Goal: Transaction & Acquisition: Purchase product/service

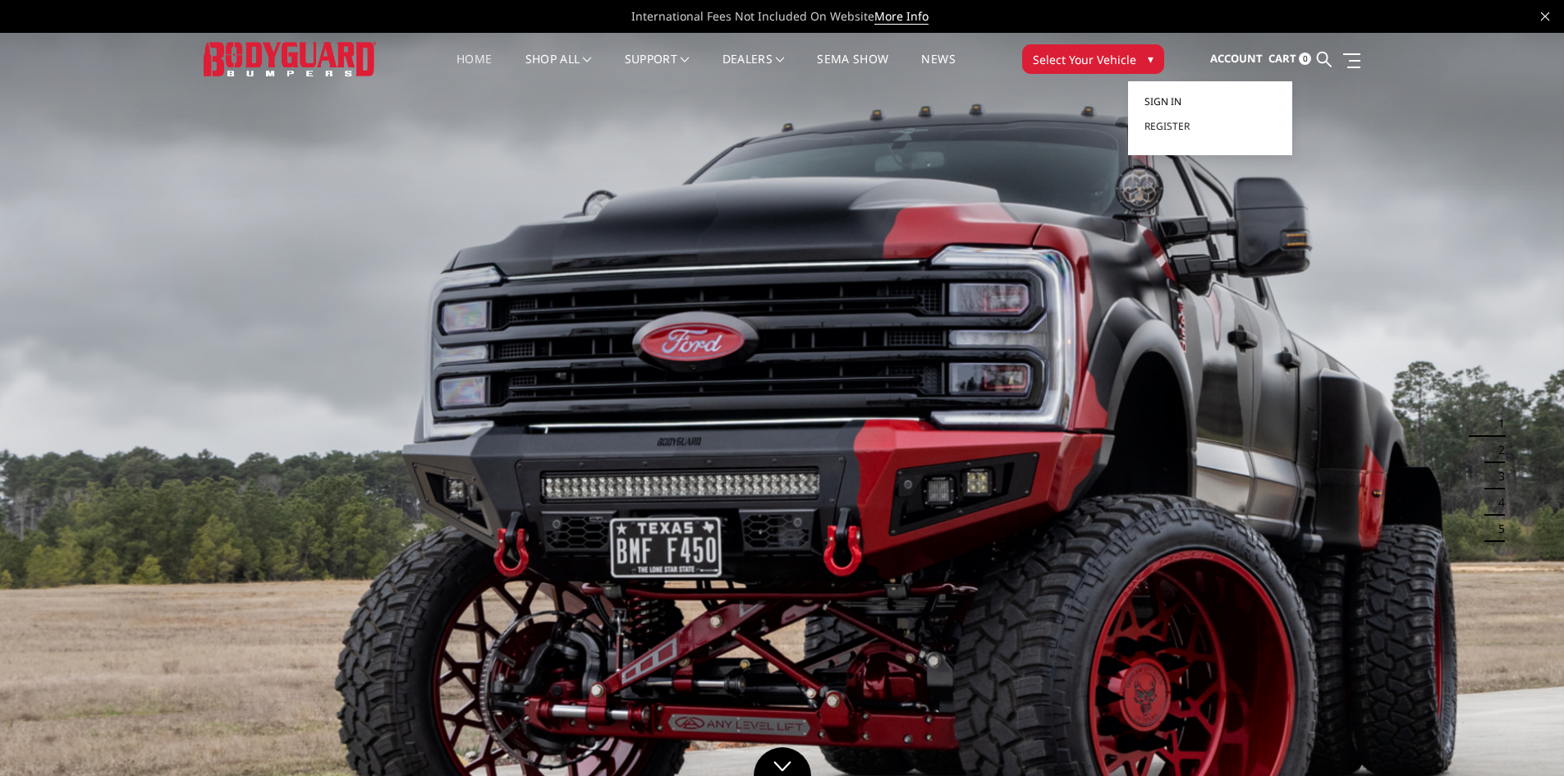
click at [1174, 101] on span "Sign in" at bounding box center [1163, 101] width 37 height 14
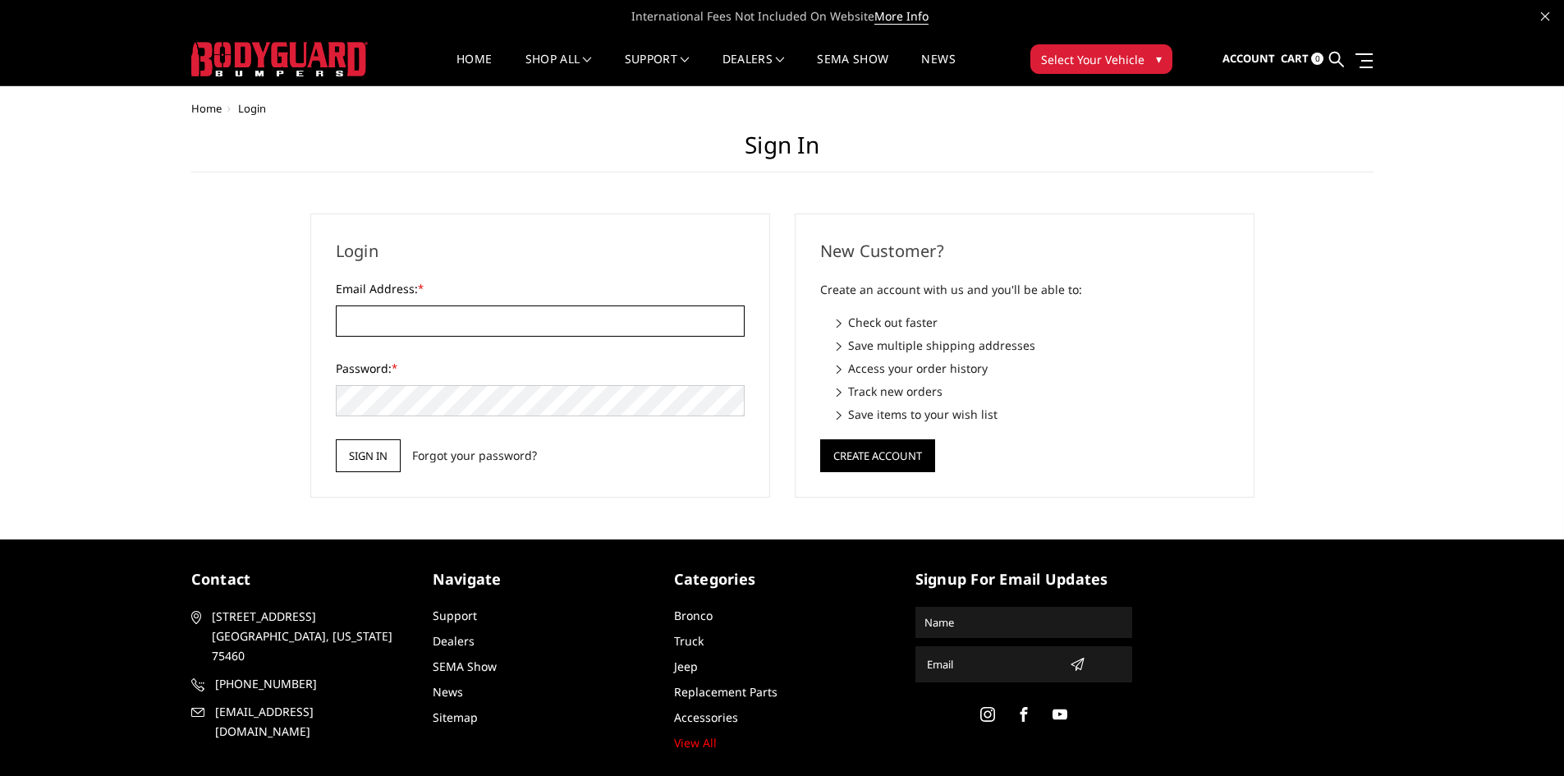
type input "[EMAIL_ADDRESS][DOMAIN_NAME]"
click at [360, 467] on input "Sign in" at bounding box center [368, 455] width 65 height 33
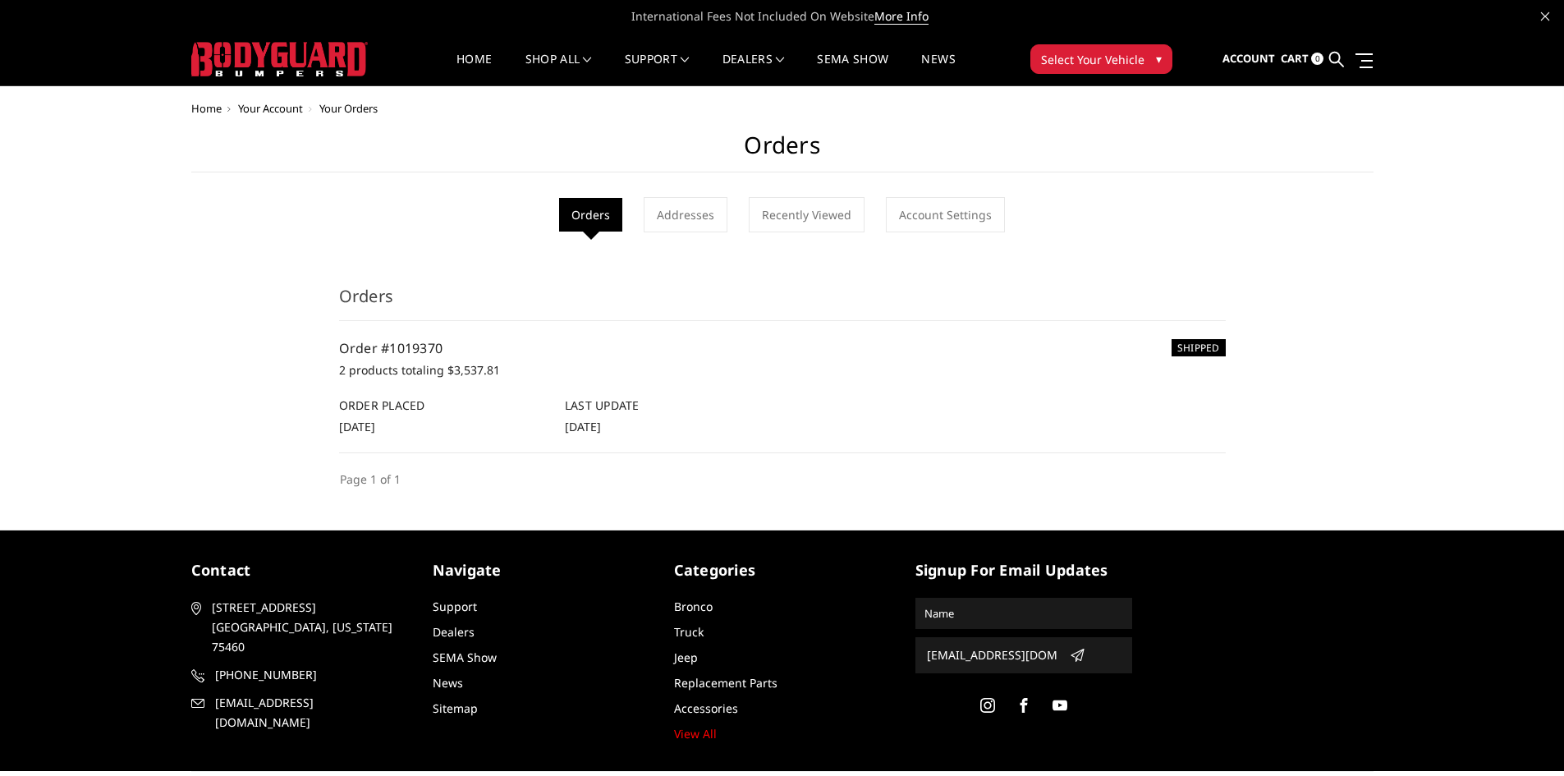
click at [424, 365] on p "2 products totaling $3,537.81" at bounding box center [782, 371] width 887 height 20
click at [706, 215] on link "Addresses" at bounding box center [686, 214] width 84 height 35
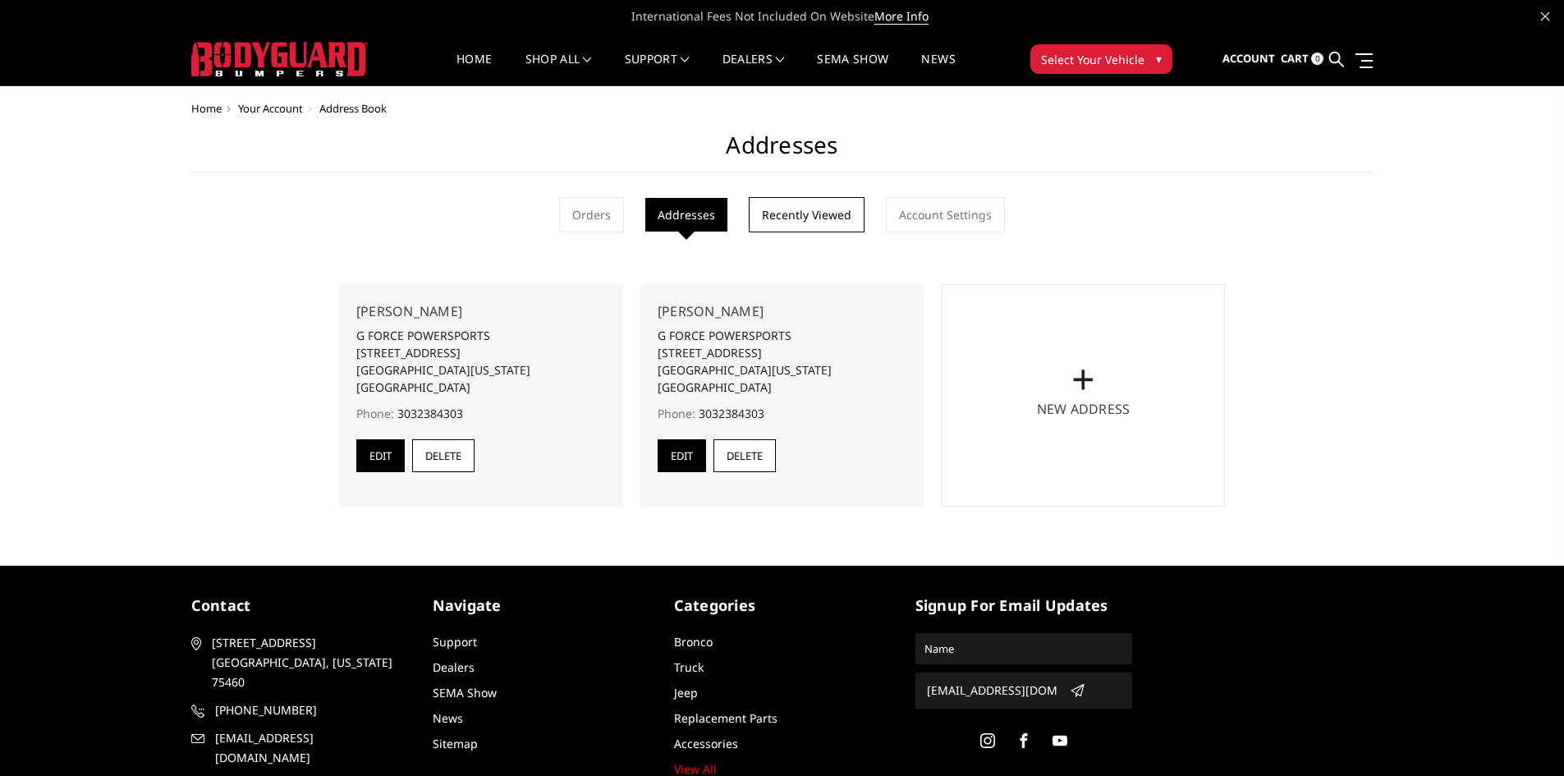
click at [835, 217] on link "Recently Viewed" at bounding box center [807, 214] width 116 height 35
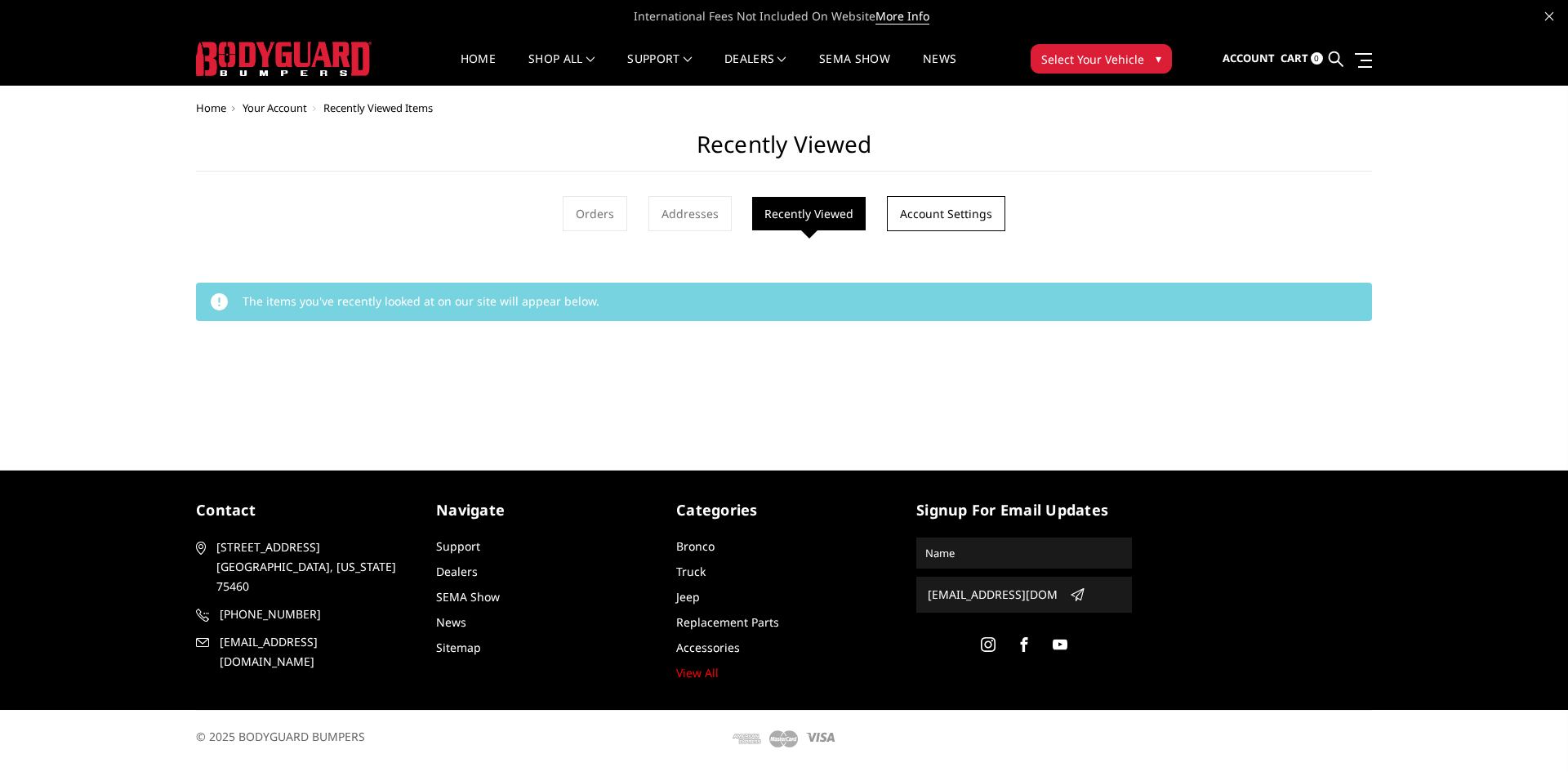
click at [959, 216] on link "Account Settings" at bounding box center [946, 213] width 118 height 35
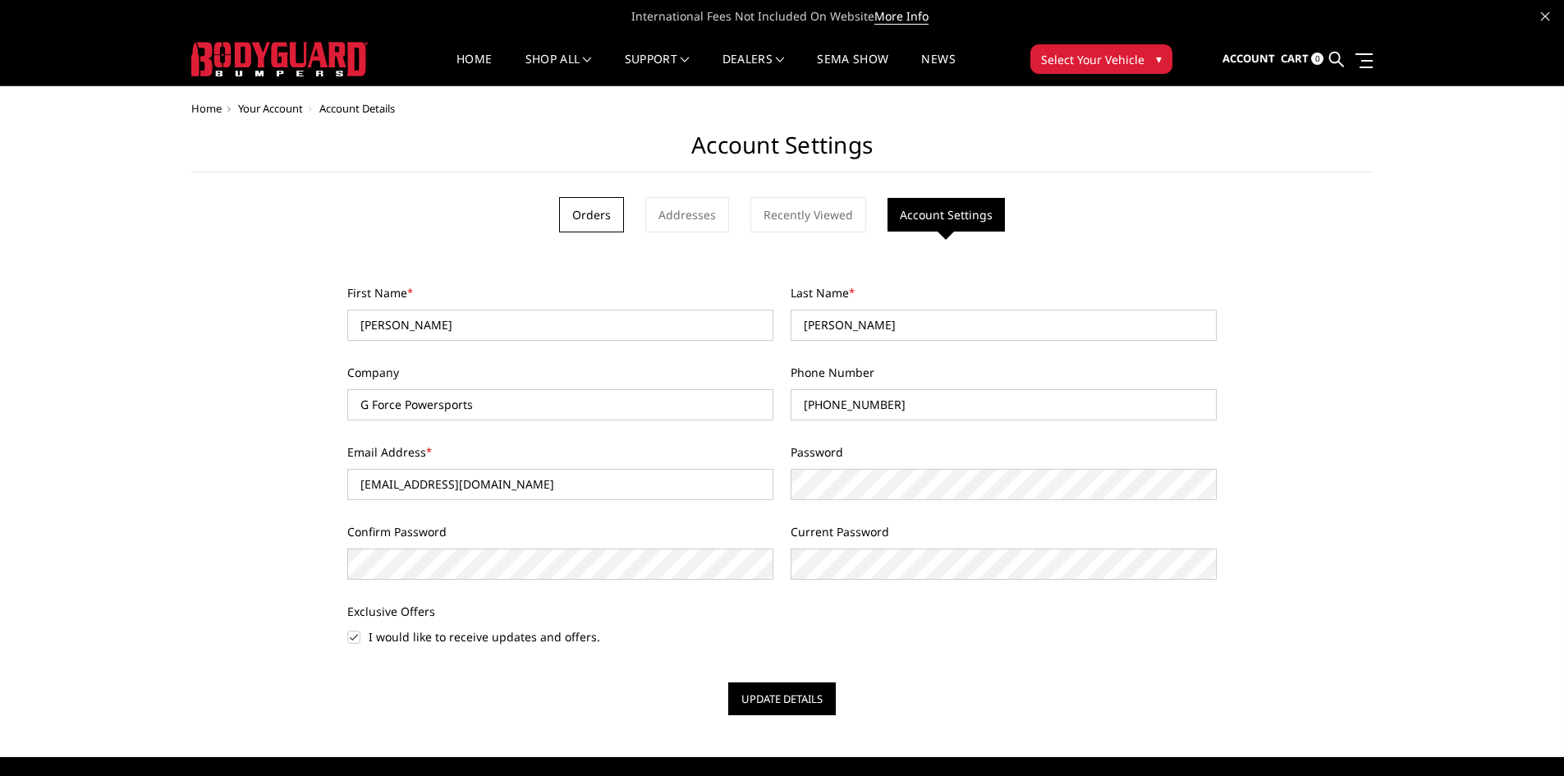
click at [596, 209] on link "Orders" at bounding box center [591, 214] width 65 height 35
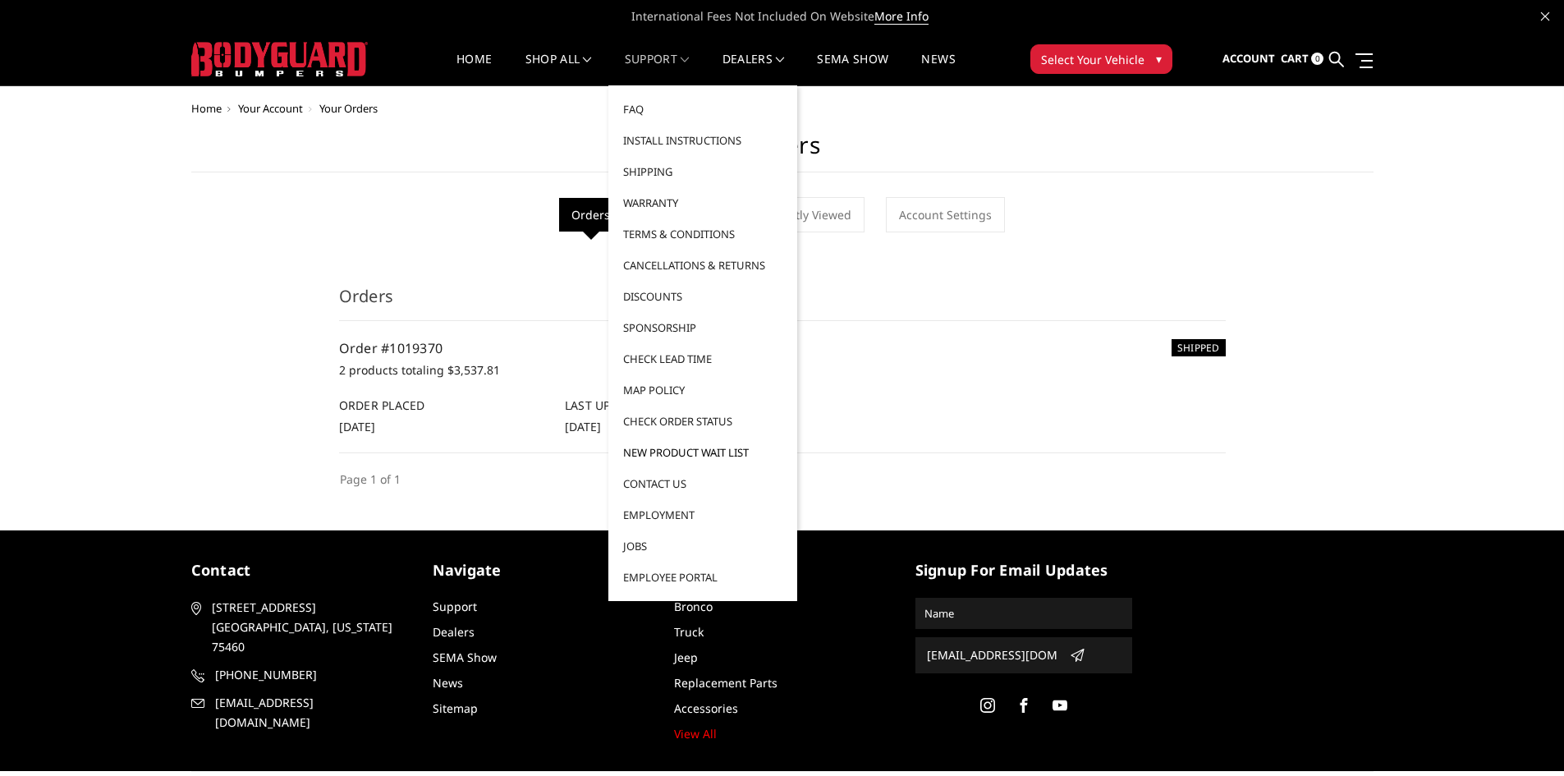
click at [719, 448] on link "New Product Wait List" at bounding box center [703, 452] width 176 height 31
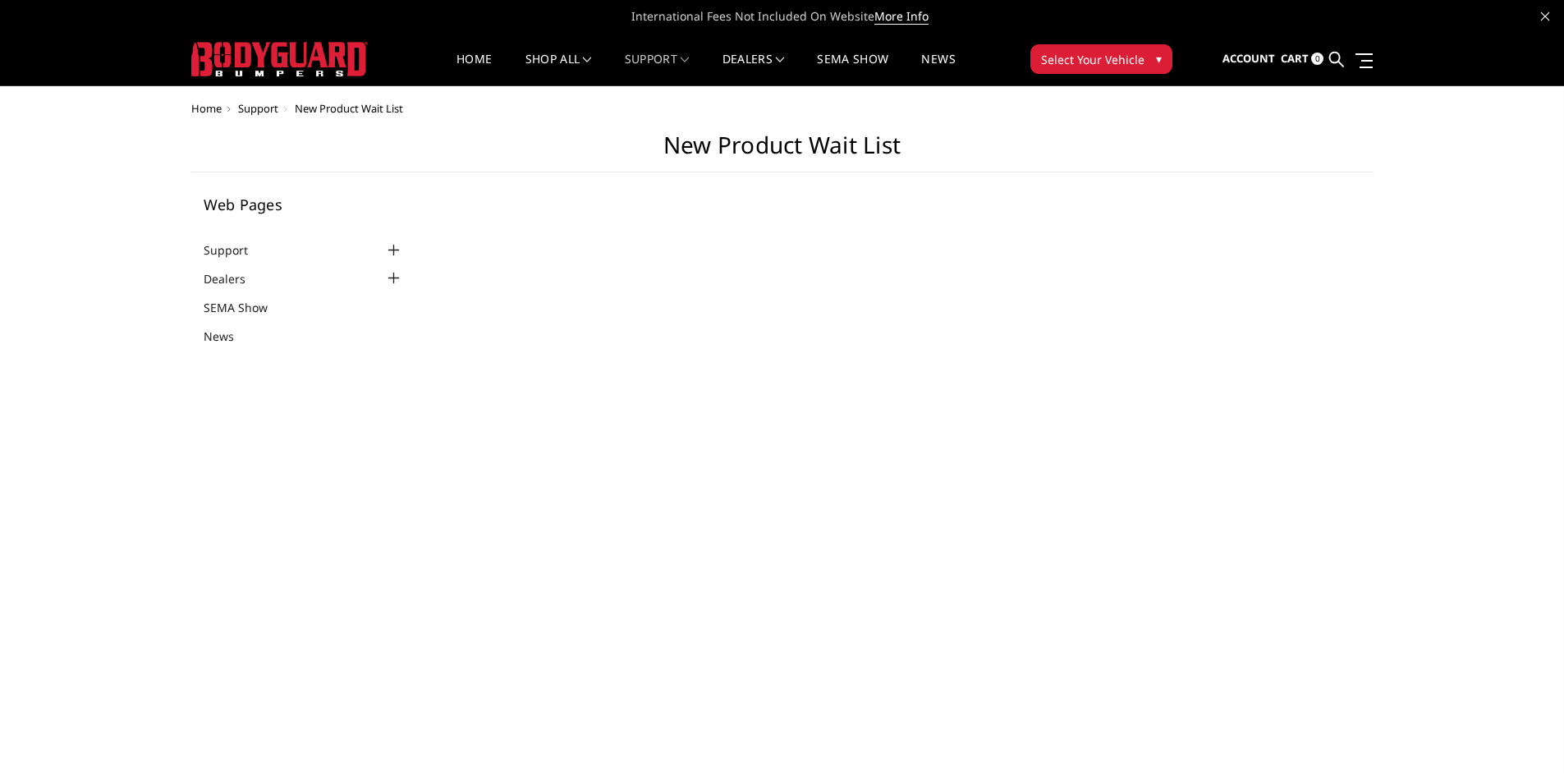
select select "US"
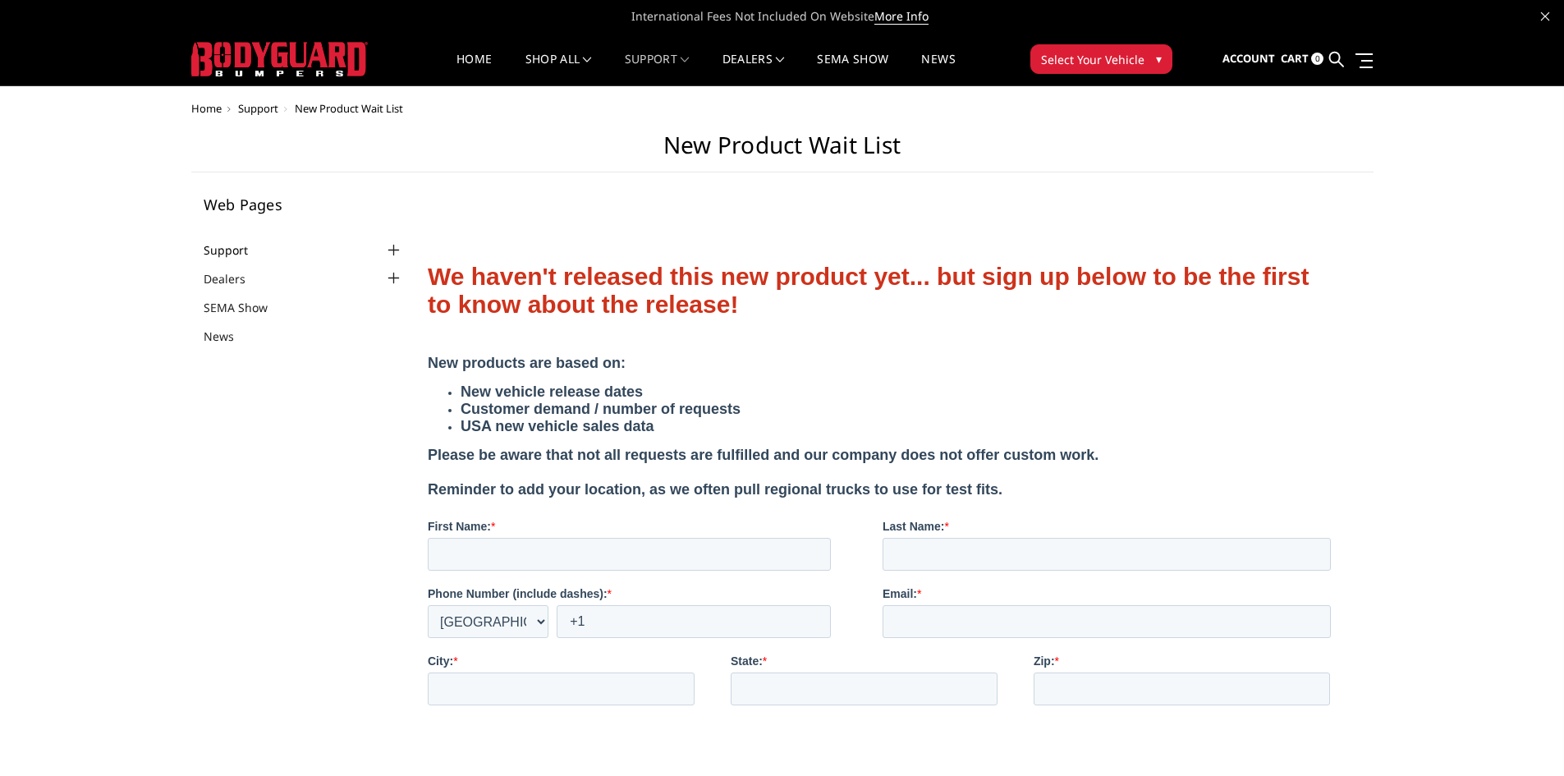
click at [237, 254] on link "Support" at bounding box center [236, 249] width 65 height 17
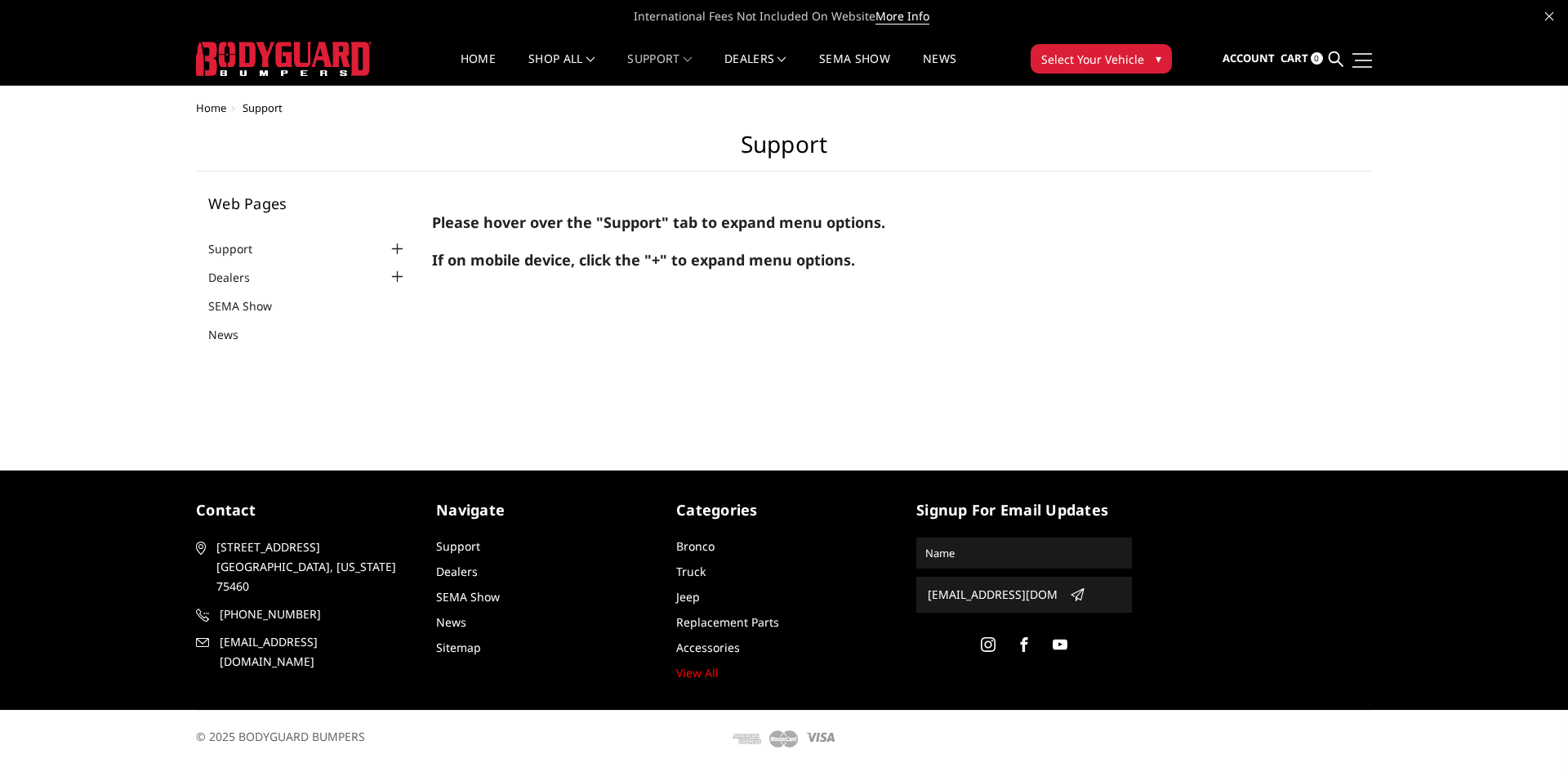
click at [1366, 60] on span at bounding box center [1362, 61] width 17 height 2
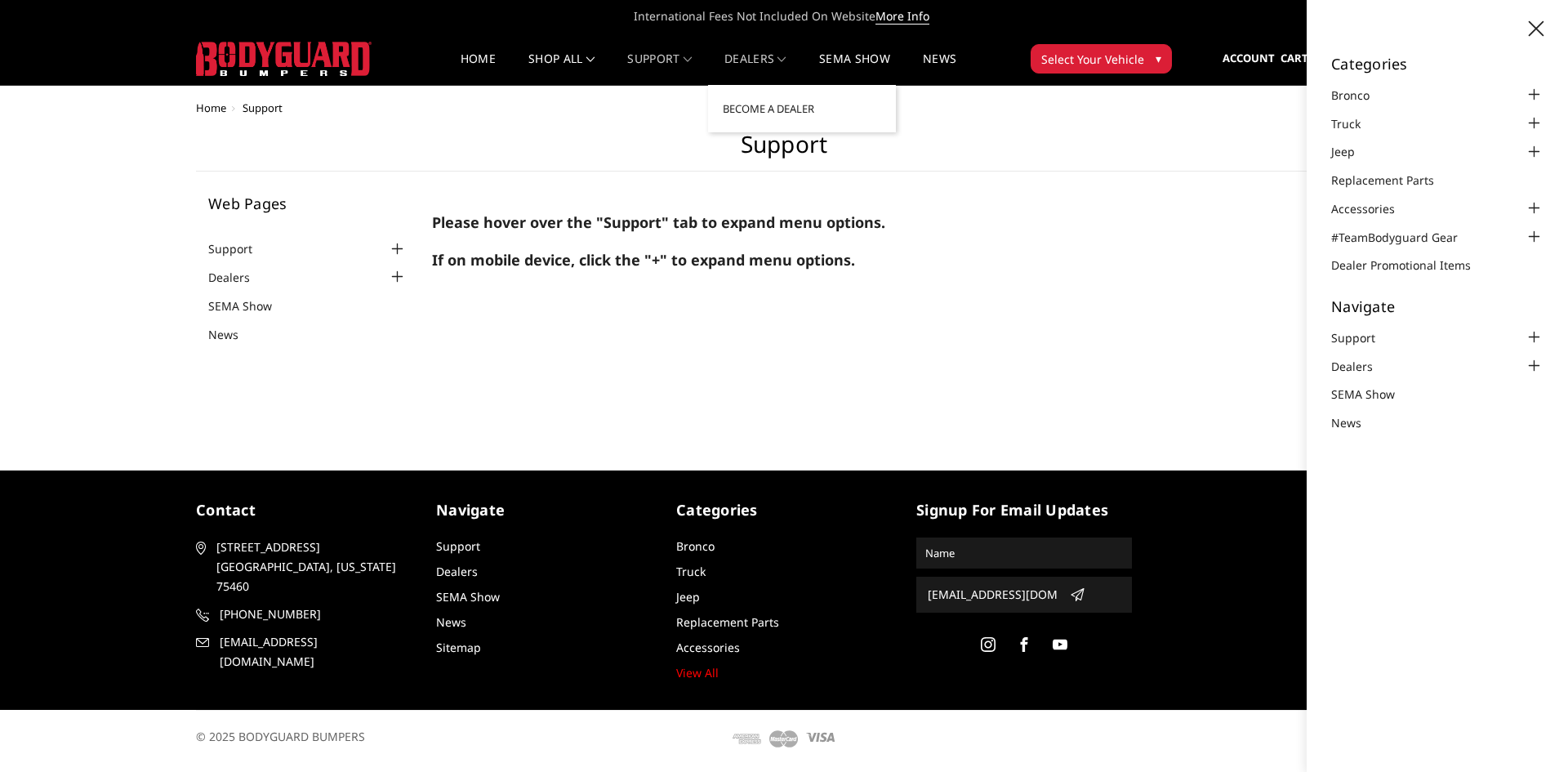
click at [763, 54] on link "Dealers" at bounding box center [755, 69] width 62 height 32
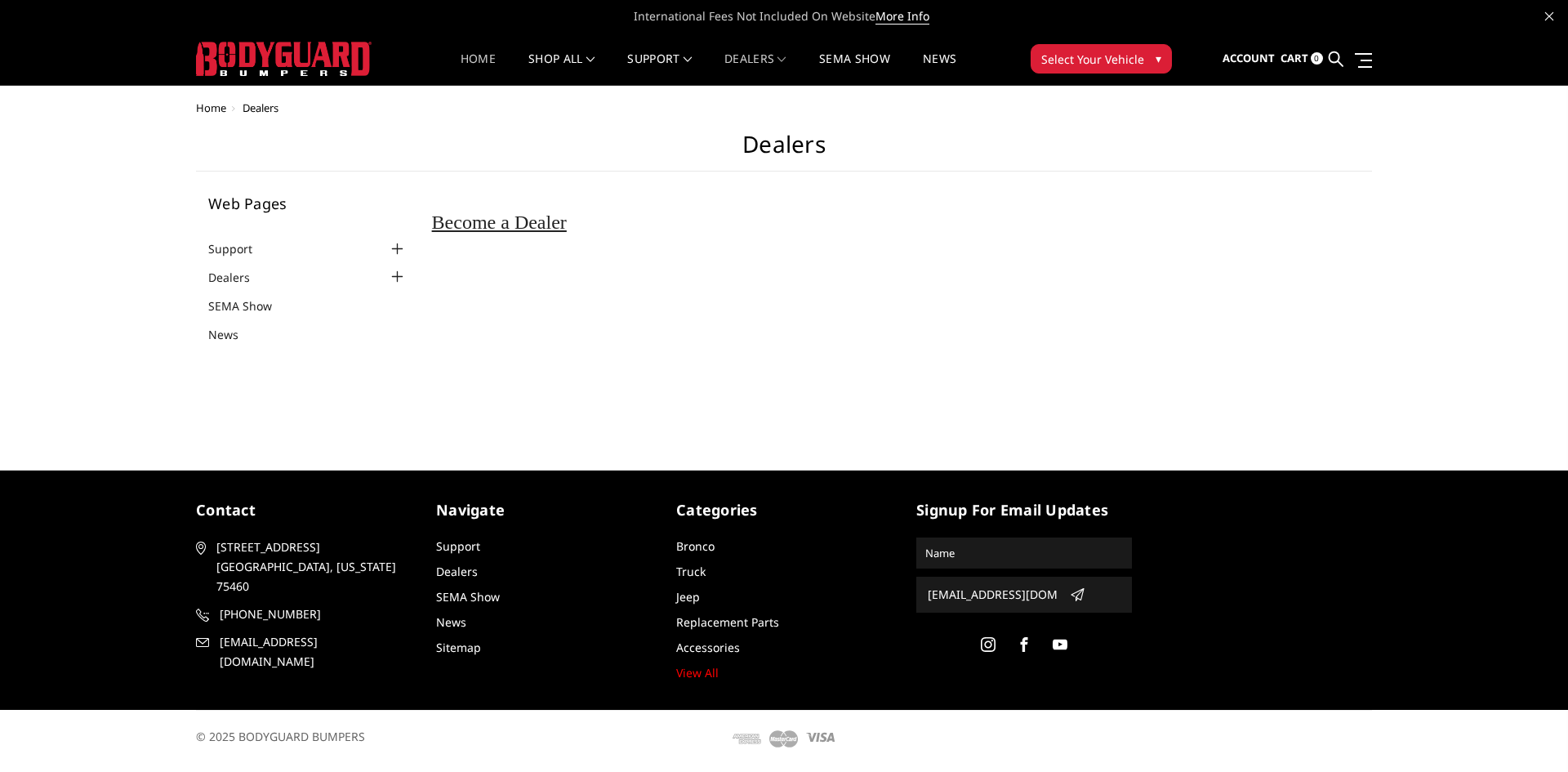
click at [465, 62] on link "Home" at bounding box center [477, 69] width 35 height 32
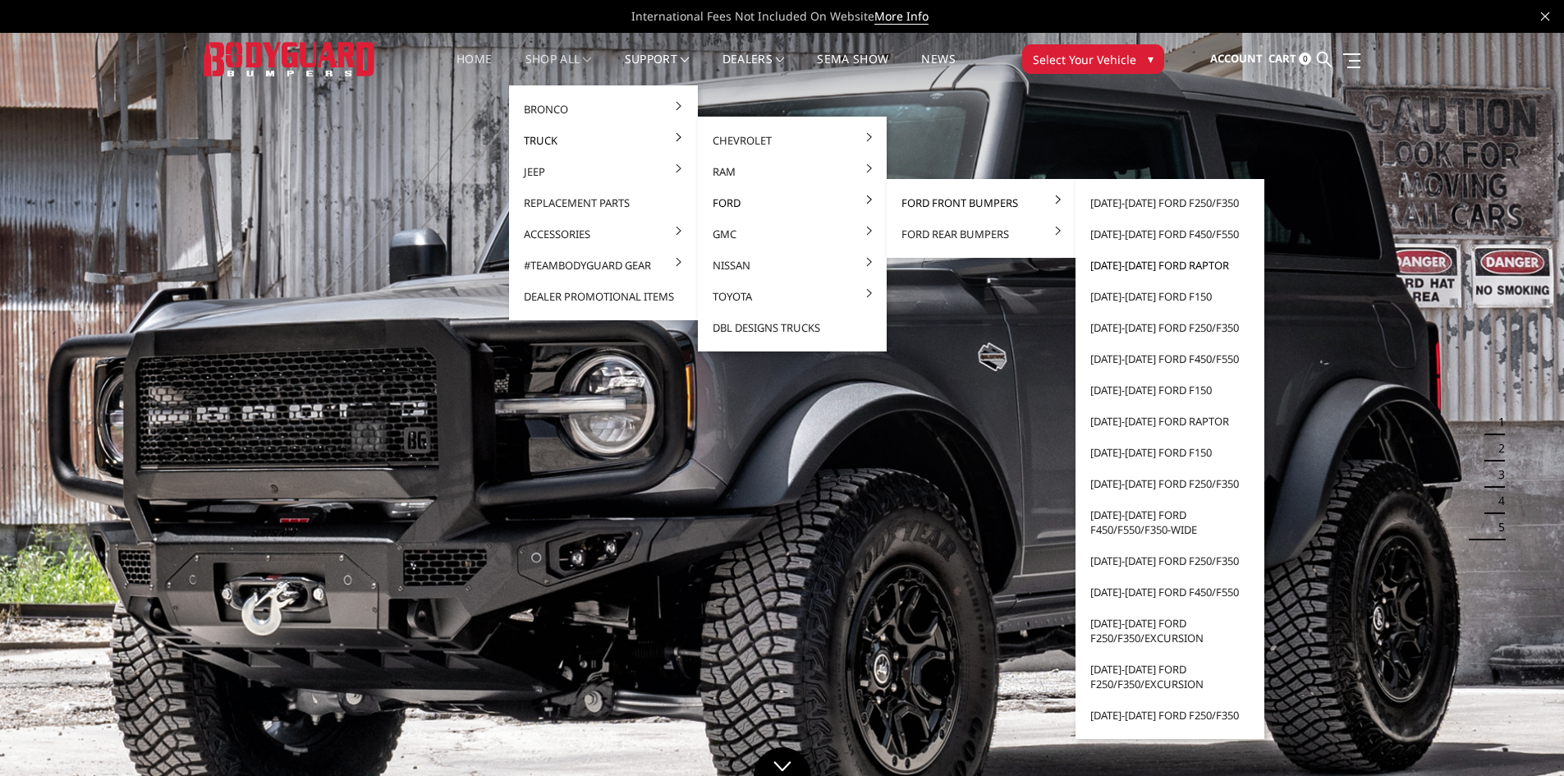
click at [1187, 266] on link "[DATE]-[DATE] Ford Raptor" at bounding box center [1170, 265] width 176 height 31
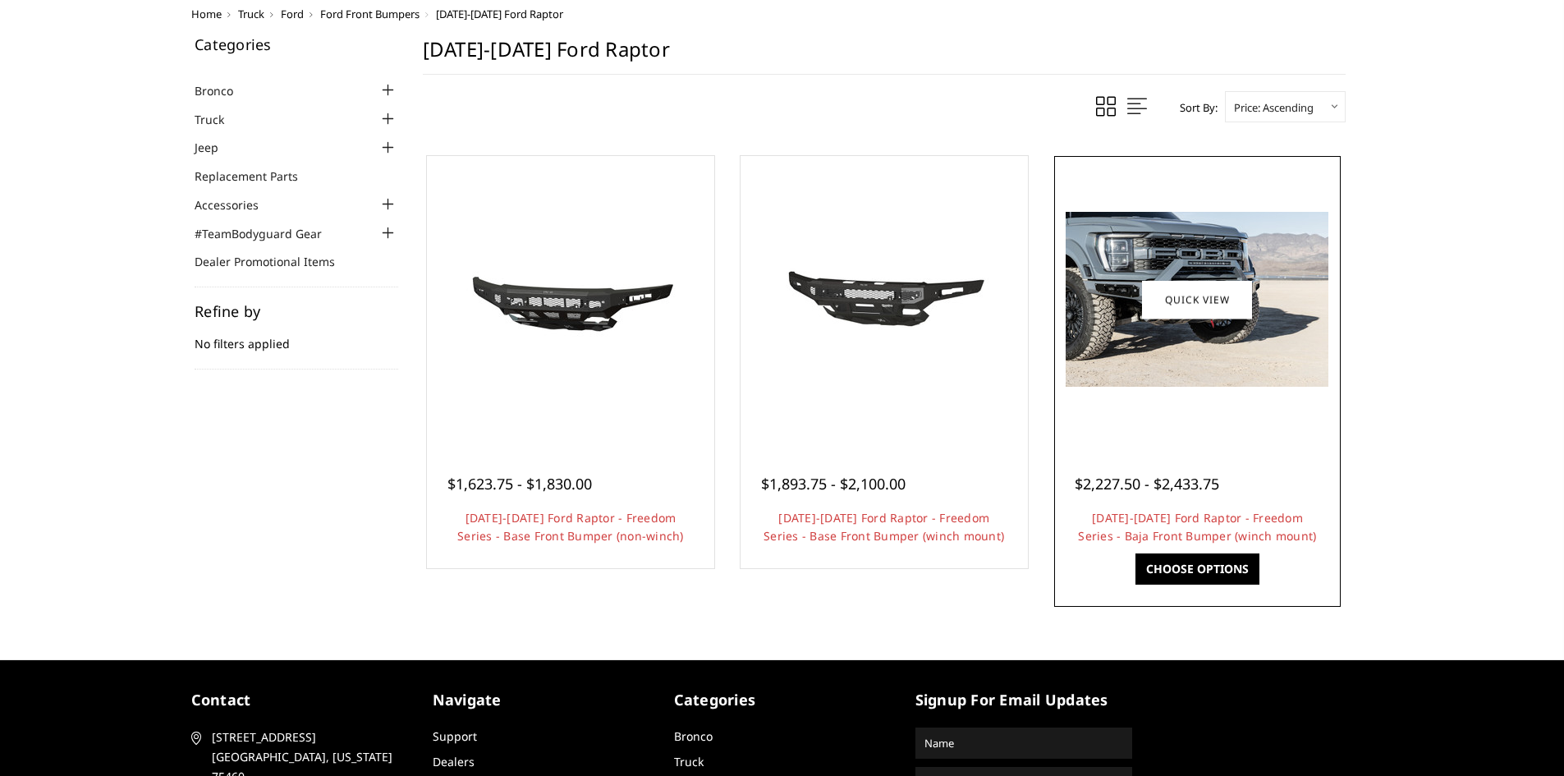
scroll to position [109, 0]
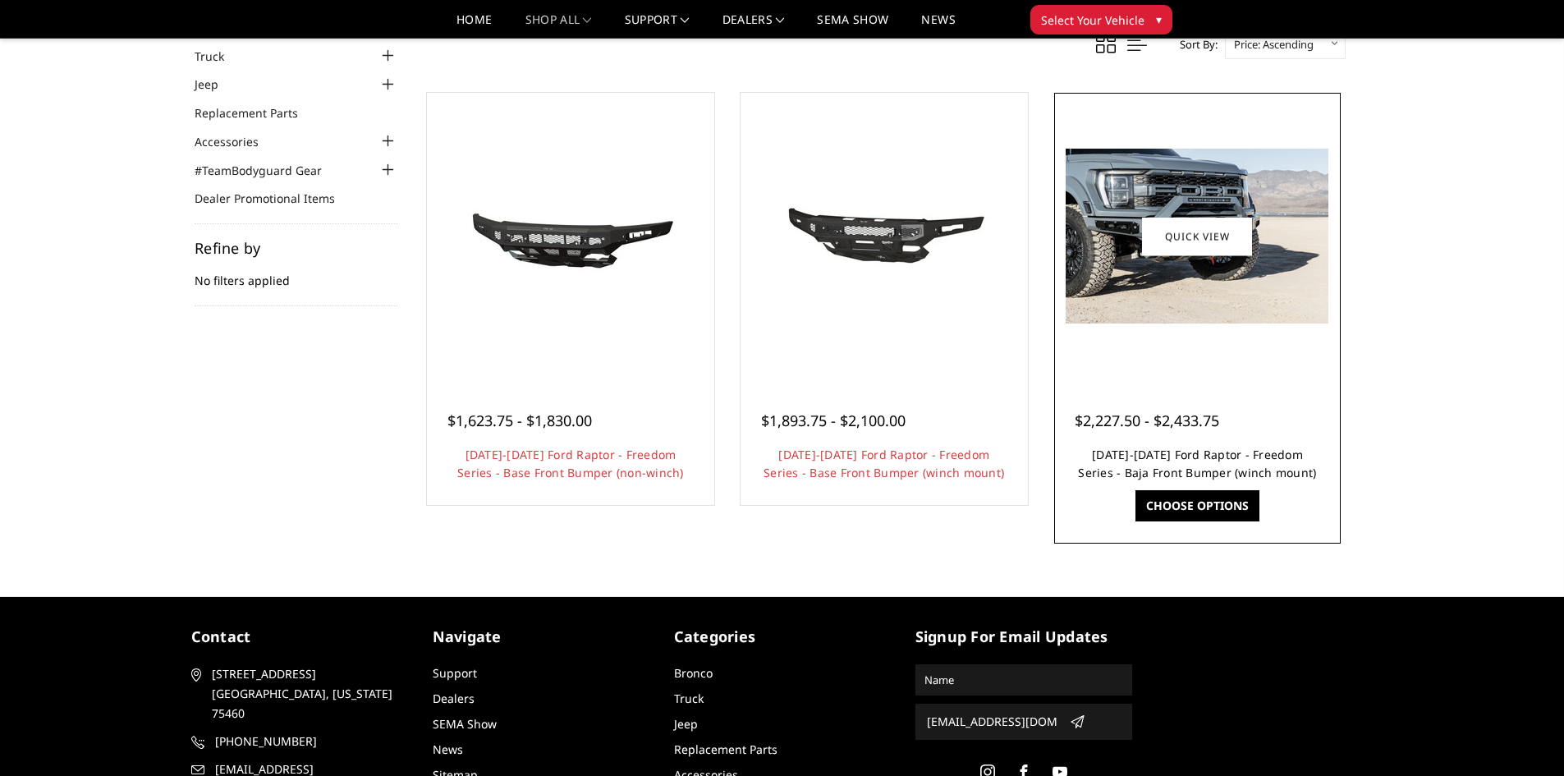
click at [1195, 455] on link "2021-2025 Ford Raptor - Freedom Series - Baja Front Bumper (winch mount)" at bounding box center [1197, 464] width 238 height 34
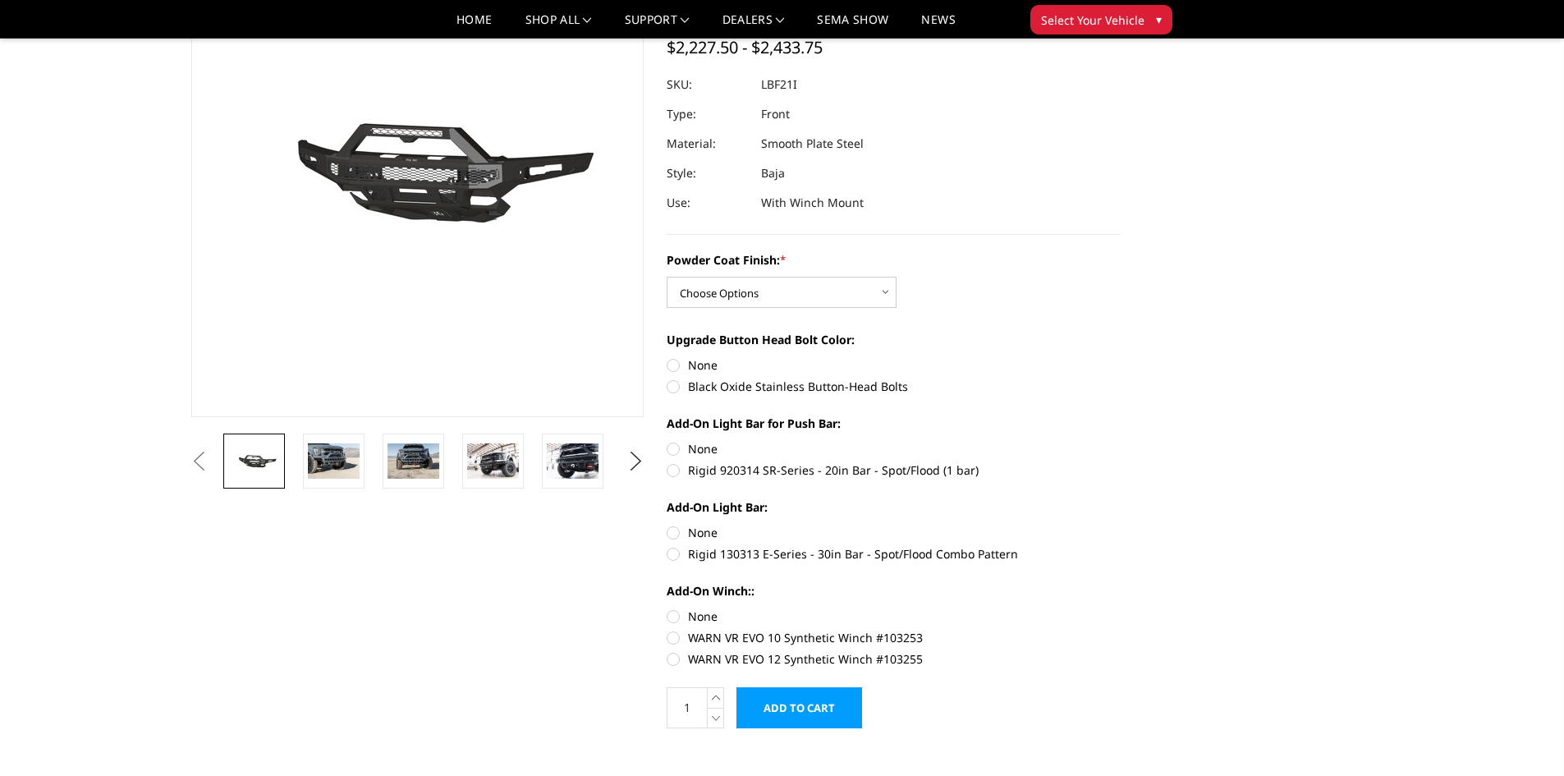
scroll to position [164, 0]
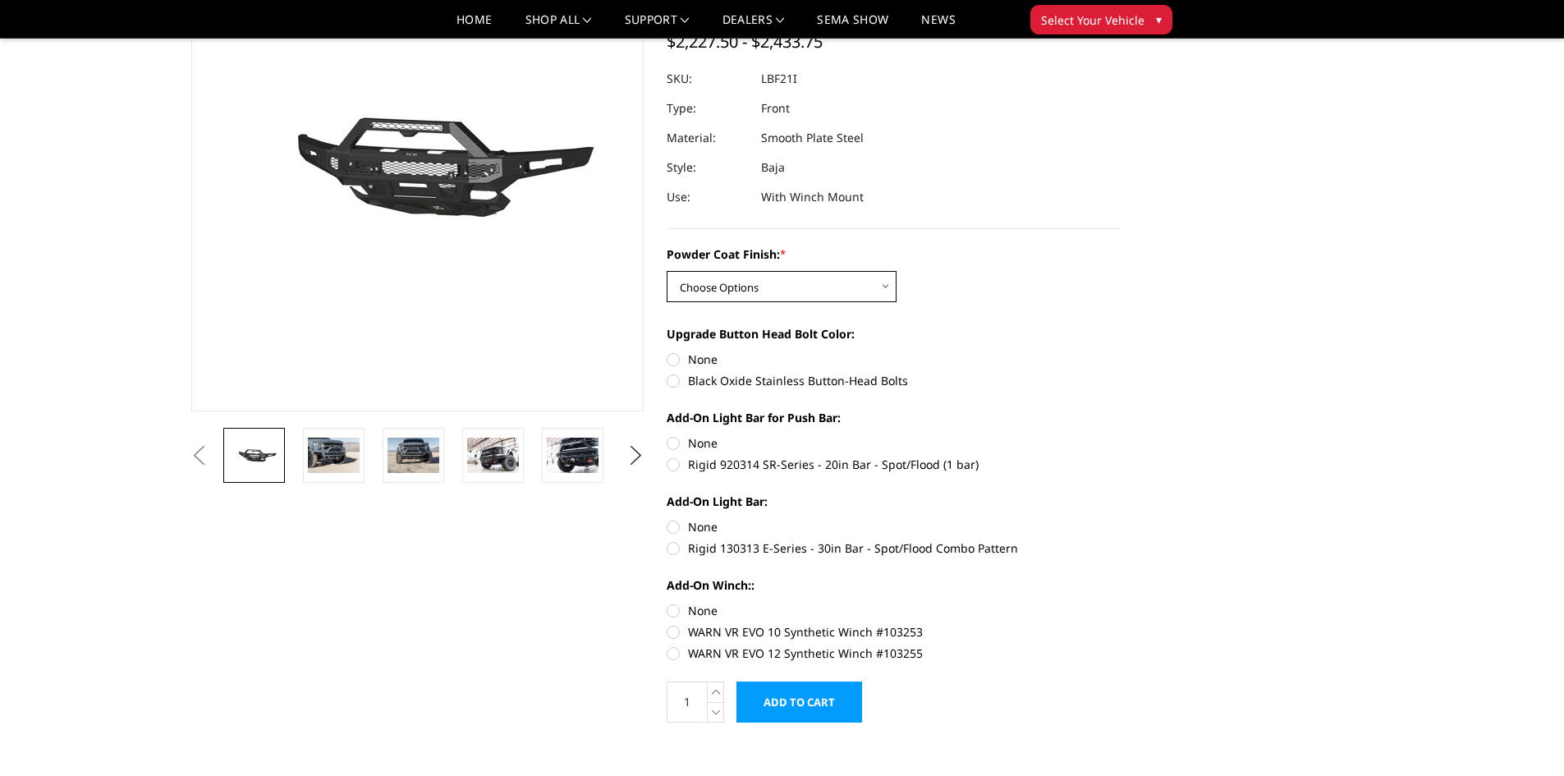
click at [825, 290] on select "Choose Options Bare Metal Texture Black Powder Coat" at bounding box center [782, 286] width 230 height 31
select select "2765"
click at [667, 271] on select "Choose Options Bare Metal Texture Black Powder Coat" at bounding box center [782, 286] width 230 height 31
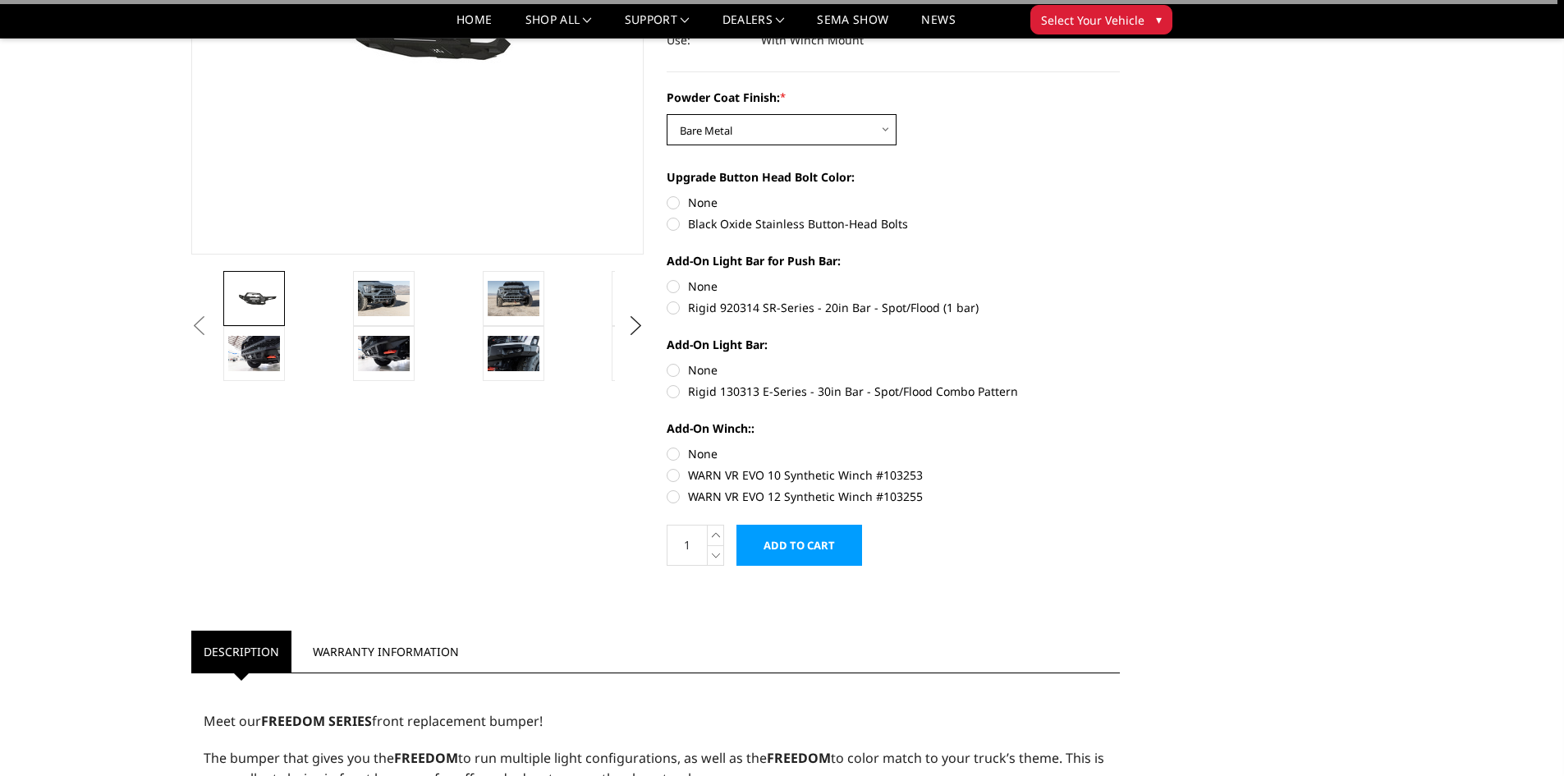
scroll to position [328, 0]
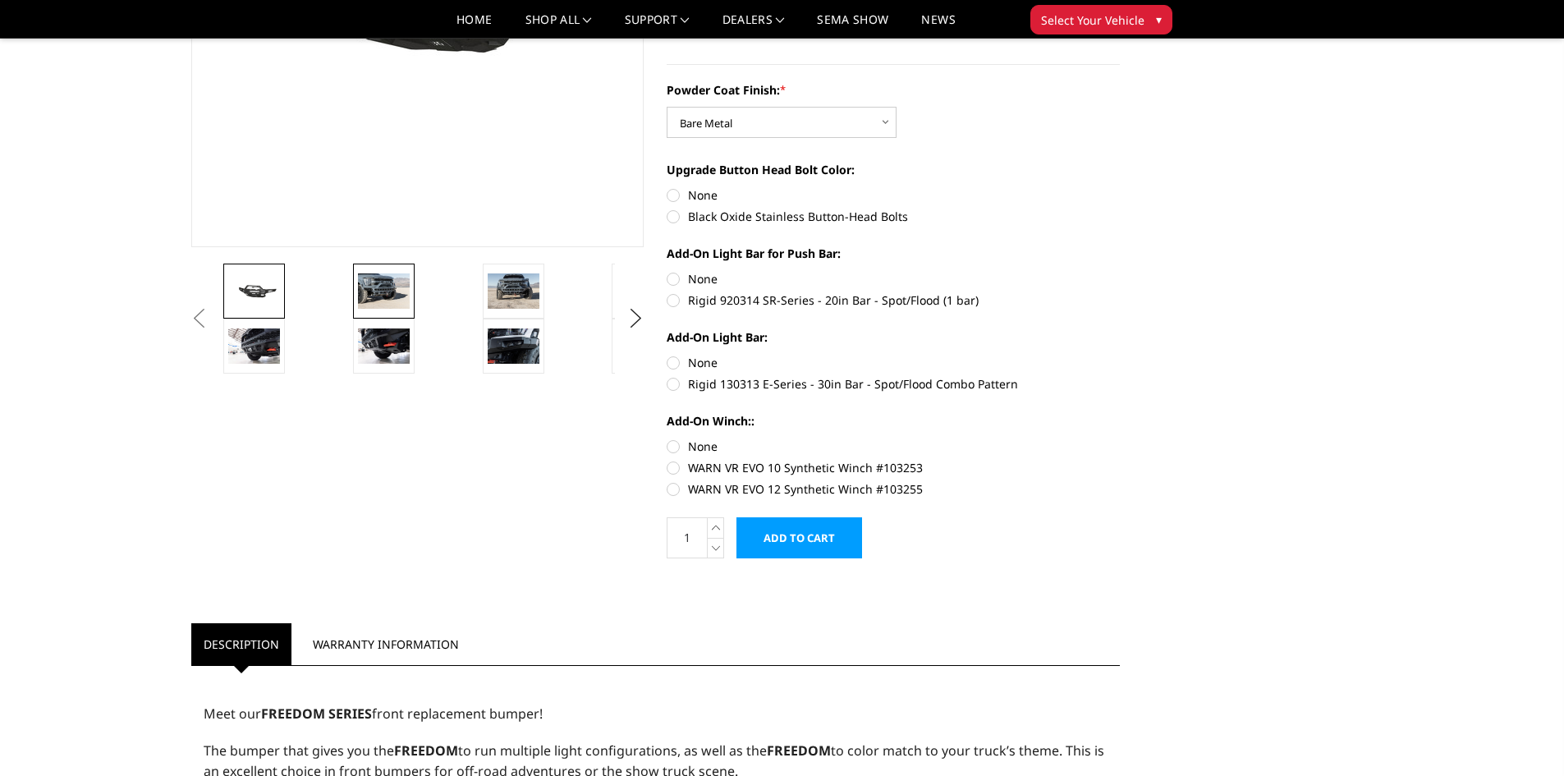
click at [381, 293] on img at bounding box center [384, 290] width 52 height 34
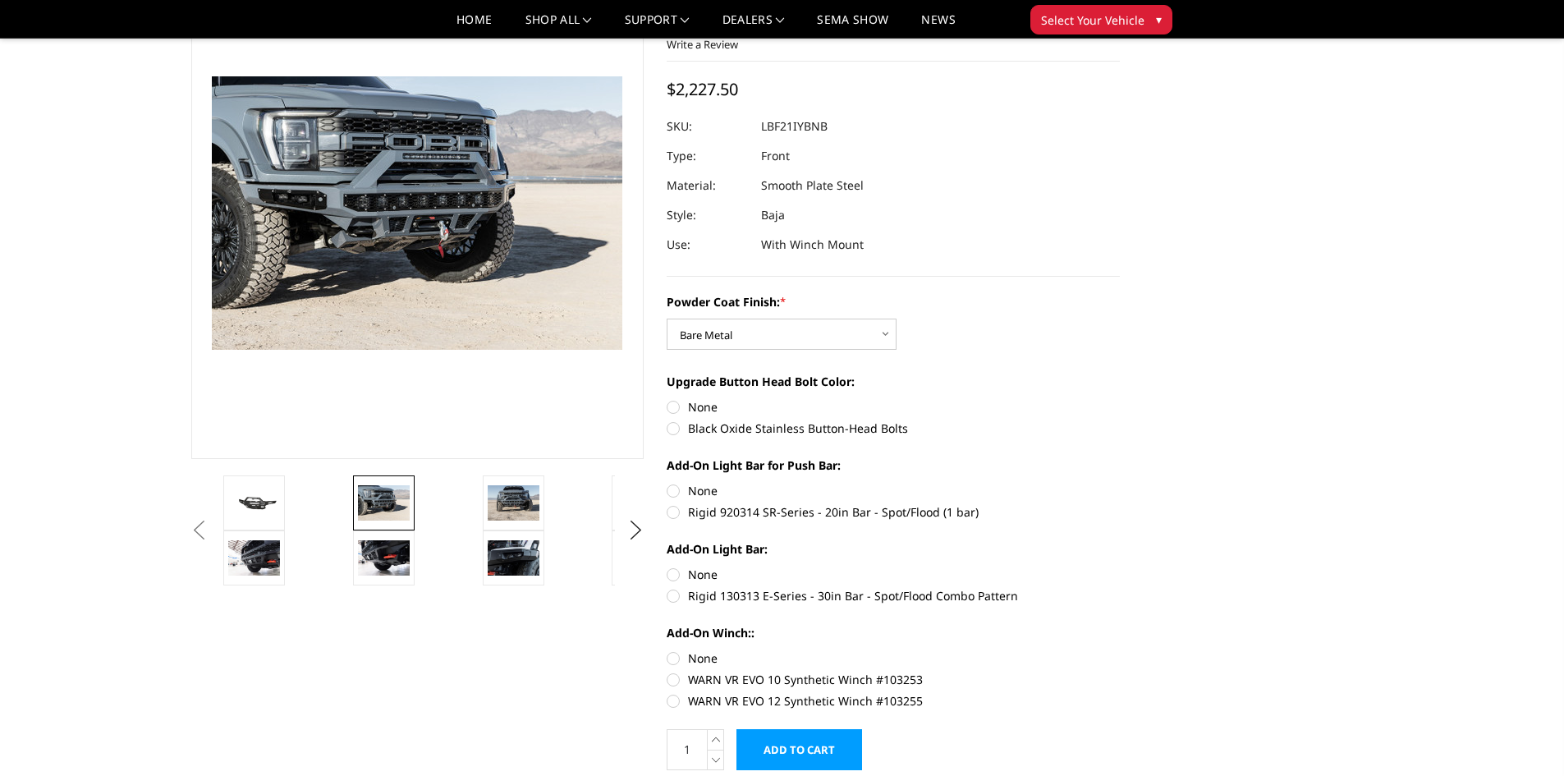
scroll to position [109, 0]
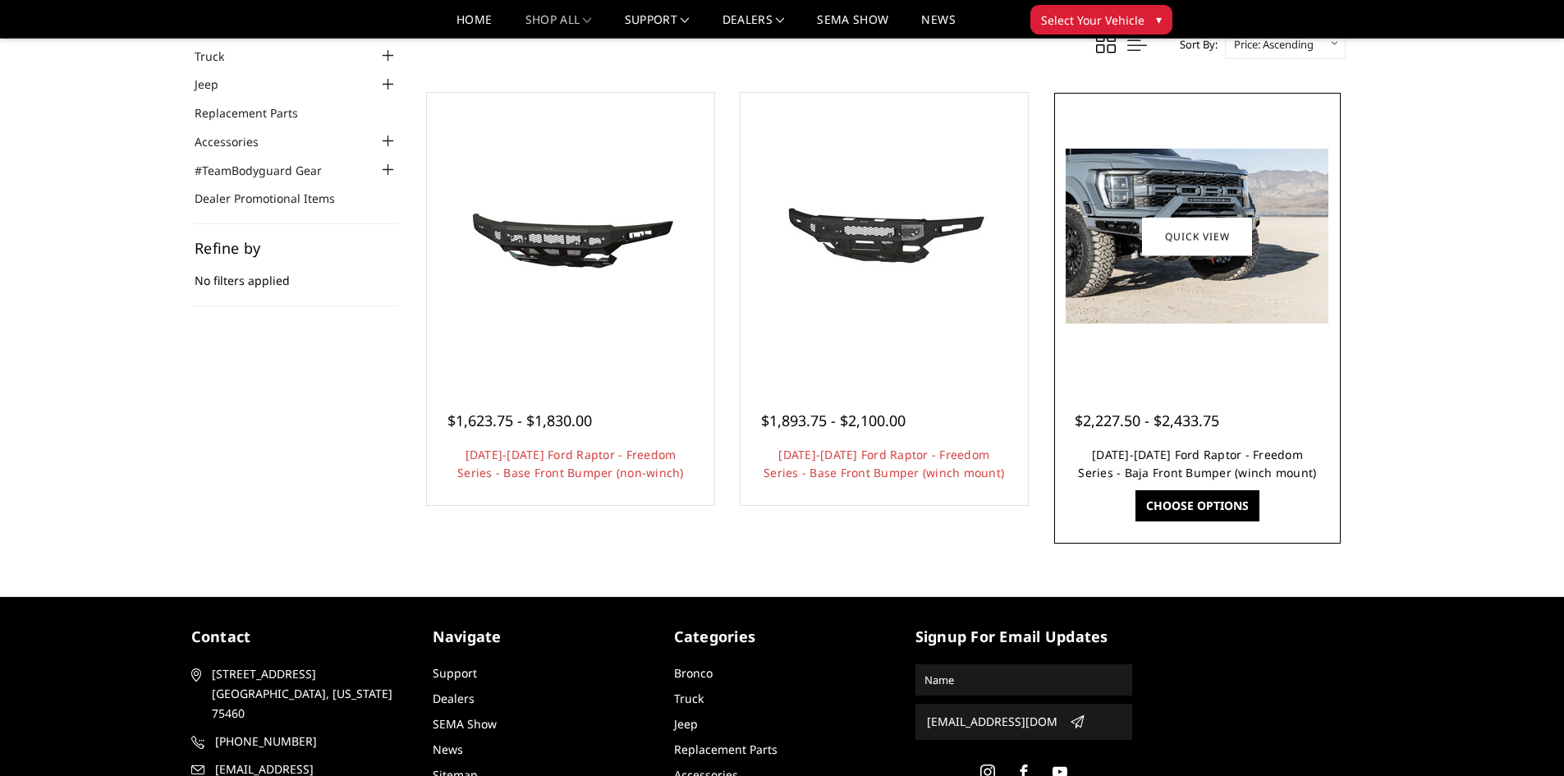
click at [1224, 462] on link "[DATE]-[DATE] Ford Raptor - Freedom Series - Baja Front Bumper (winch mount)" at bounding box center [1197, 464] width 238 height 34
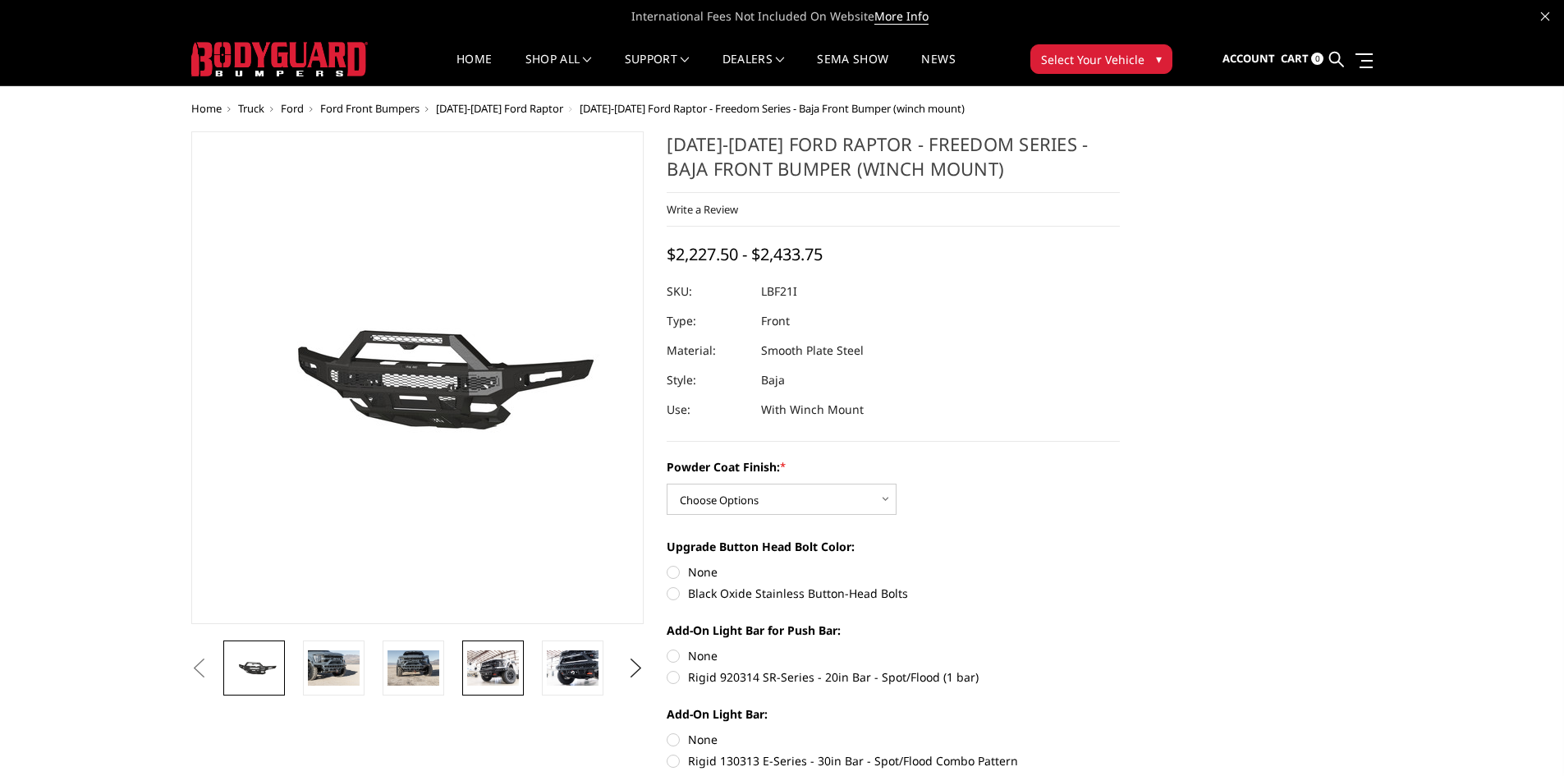
click at [497, 650] on img at bounding box center [493, 667] width 52 height 34
